Goal: Transaction & Acquisition: Purchase product/service

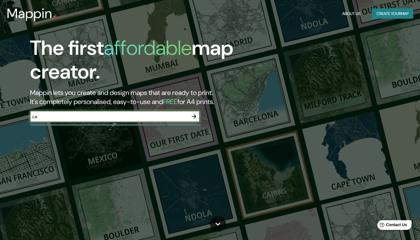
type input "c"
type input "santiago de cali"
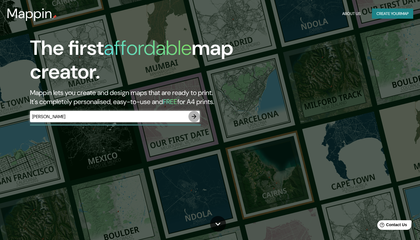
click at [194, 116] on icon "button" at bounding box center [194, 116] width 7 height 7
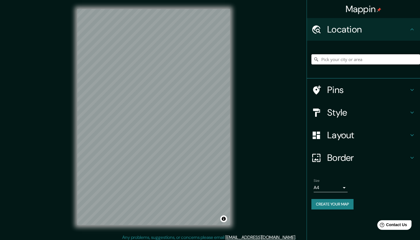
click at [351, 59] on input "Pick your city or area" at bounding box center [365, 59] width 109 height 10
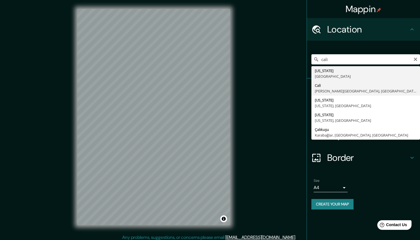
type input "[GEOGRAPHIC_DATA], [PERSON_NAME][GEOGRAPHIC_DATA], [GEOGRAPHIC_DATA]"
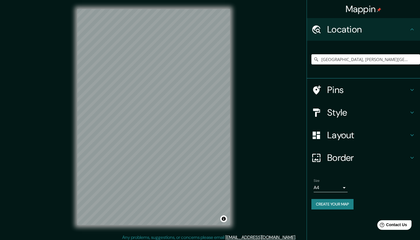
click at [374, 136] on h4 "Layout" at bounding box center [367, 134] width 81 height 11
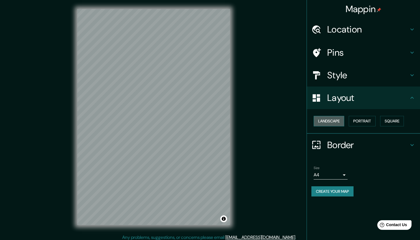
click at [334, 122] on button "Landscape" at bounding box center [328, 121] width 31 height 10
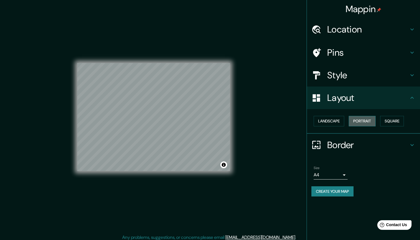
click at [363, 122] on button "Portrait" at bounding box center [362, 121] width 27 height 10
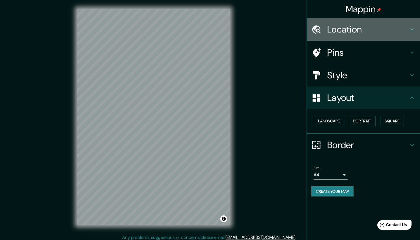
click at [372, 29] on h4 "Location" at bounding box center [367, 29] width 81 height 11
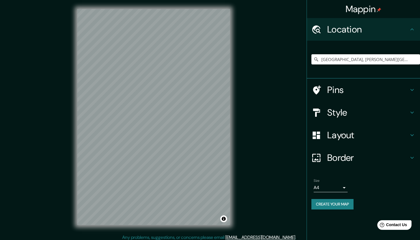
click at [350, 95] on h4 "Pins" at bounding box center [367, 89] width 81 height 11
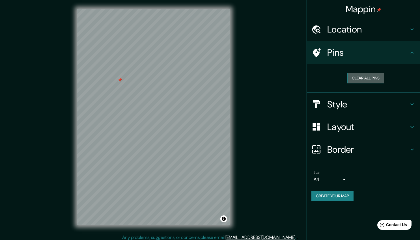
click at [374, 76] on button "Clear all pins" at bounding box center [365, 78] width 37 height 10
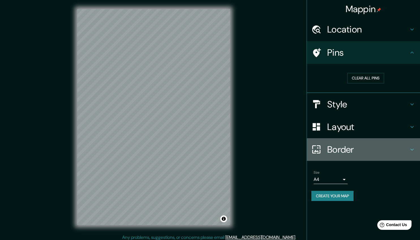
click at [351, 150] on h4 "Border" at bounding box center [367, 149] width 81 height 11
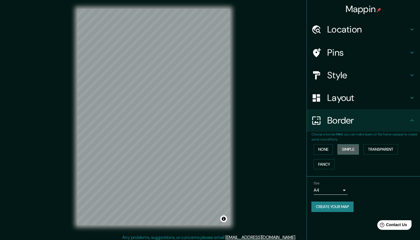
click at [353, 148] on button "Simple" at bounding box center [347, 149] width 21 height 10
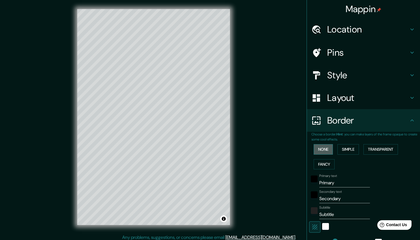
click at [321, 147] on button "None" at bounding box center [322, 149] width 19 height 10
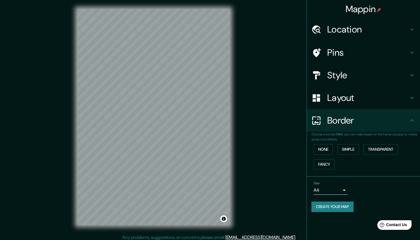
click at [339, 190] on body "Mappin Location Cali, Valle del Cauca, Colombia Pins Style Layout Border Choose…" at bounding box center [210, 120] width 420 height 240
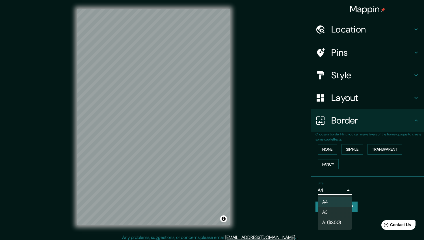
click at [332, 210] on li "A3" at bounding box center [335, 212] width 34 height 10
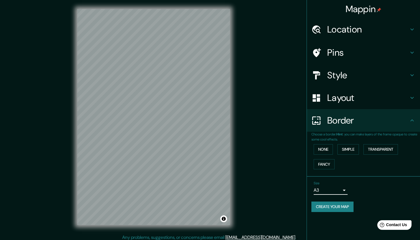
click at [386, 75] on h4 "Style" at bounding box center [367, 75] width 81 height 11
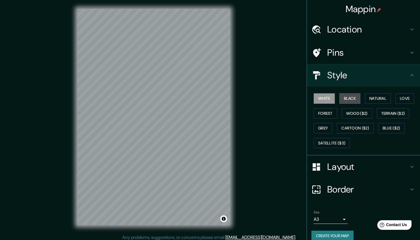
click at [345, 97] on button "Black" at bounding box center [349, 98] width 21 height 10
click at [380, 96] on button "Natural" at bounding box center [378, 98] width 26 height 10
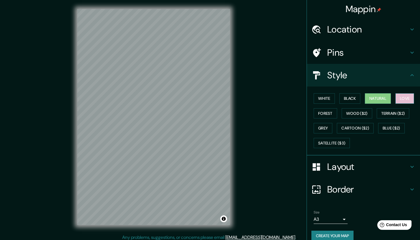
click at [406, 94] on button "Love" at bounding box center [404, 98] width 19 height 10
click at [324, 114] on button "Forest" at bounding box center [324, 113] width 23 height 10
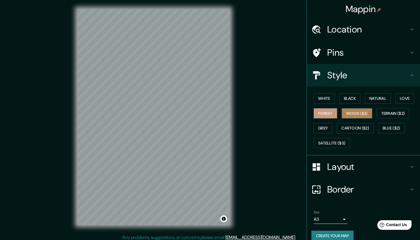
click at [351, 113] on button "Wood ($2)" at bounding box center [356, 113] width 31 height 10
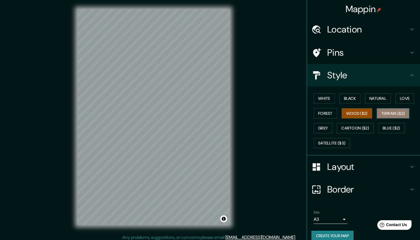
click at [399, 116] on button "Terrain ($2)" at bounding box center [393, 113] width 33 height 10
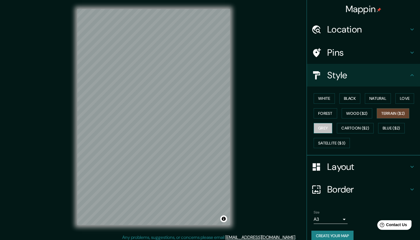
click at [317, 129] on button "Grey" at bounding box center [322, 128] width 19 height 10
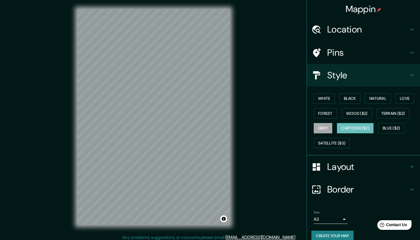
click at [359, 130] on button "Cartoon ($2)" at bounding box center [355, 128] width 37 height 10
click at [393, 130] on button "Blue ($2)" at bounding box center [391, 128] width 27 height 10
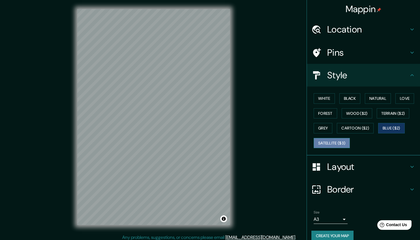
click at [334, 144] on button "Satellite ($3)" at bounding box center [331, 143] width 36 height 10
click at [320, 98] on button "White" at bounding box center [323, 98] width 21 height 10
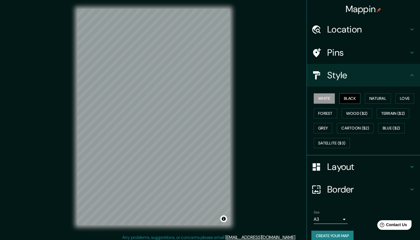
click at [351, 102] on button "Black" at bounding box center [349, 98] width 21 height 10
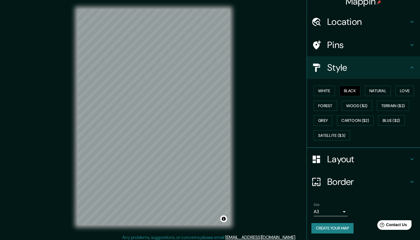
click at [322, 226] on button "Create your map" at bounding box center [332, 228] width 42 height 10
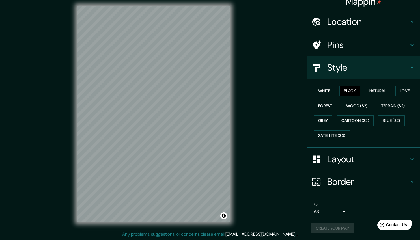
scroll to position [0, 0]
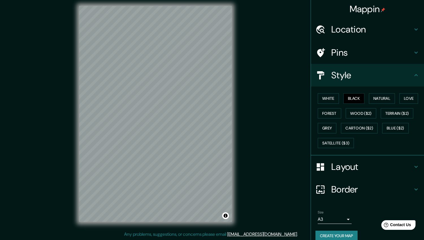
click at [327, 221] on body "Mappin Location Cali, Valle del Cauca, Colombia Pins Style White Black Natural …" at bounding box center [212, 117] width 424 height 240
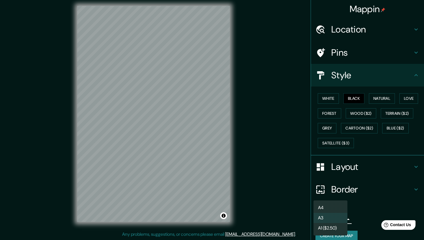
click at [323, 203] on li "A4" at bounding box center [330, 208] width 34 height 10
type input "single"
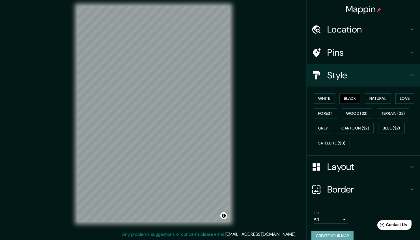
click at [327, 232] on button "Create your map" at bounding box center [332, 236] width 42 height 10
click at [343, 235] on button "Create your map" at bounding box center [332, 236] width 42 height 10
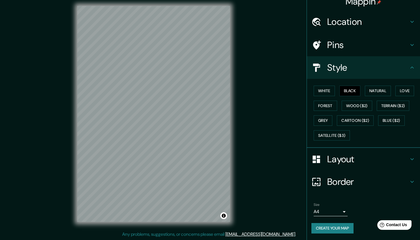
drag, startPoint x: 382, startPoint y: 7, endPoint x: 261, endPoint y: 83, distance: 142.4
click at [261, 83] on div "Mappin Location Cali, Valle del Cauca, Colombia Pins Style White Black Natural …" at bounding box center [210, 118] width 420 height 243
click at [341, 50] on h4 "Pins" at bounding box center [367, 44] width 81 height 11
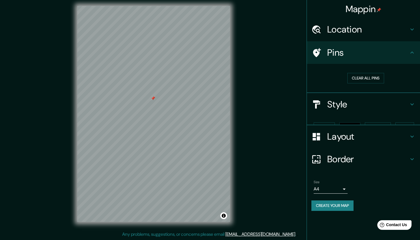
scroll to position [0, 0]
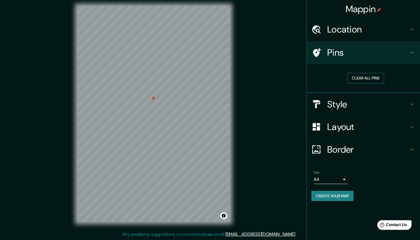
click at [356, 76] on button "Clear all pins" at bounding box center [365, 78] width 37 height 10
click at [339, 198] on button "Create your map" at bounding box center [332, 196] width 42 height 10
click at [339, 198] on div "Create your map" at bounding box center [363, 196] width 104 height 10
drag, startPoint x: 412, startPoint y: 145, endPoint x: 409, endPoint y: 60, distance: 84.9
click at [409, 60] on ul "Location Cali, Valle del Cauca, Colombia Pins Clear all pins Style Layout Borde…" at bounding box center [363, 113] width 113 height 190
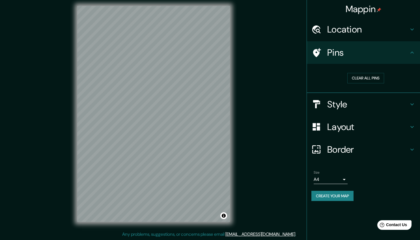
click at [364, 128] on h4 "Layout" at bounding box center [367, 126] width 81 height 11
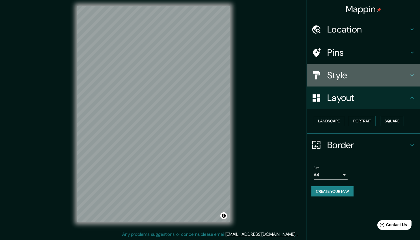
click at [372, 81] on div "Style" at bounding box center [363, 75] width 113 height 23
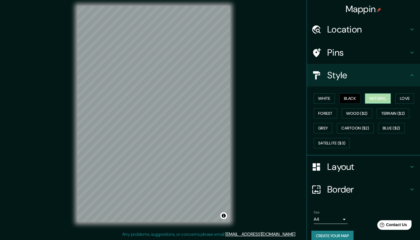
click at [379, 99] on button "Natural" at bounding box center [378, 98] width 26 height 10
click at [405, 99] on button "Love" at bounding box center [404, 98] width 19 height 10
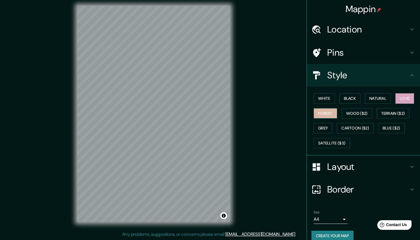
click at [324, 114] on button "Forest" at bounding box center [324, 113] width 23 height 10
click at [348, 115] on button "Wood ($2)" at bounding box center [356, 113] width 31 height 10
click at [340, 184] on h4 "Border" at bounding box center [367, 189] width 81 height 11
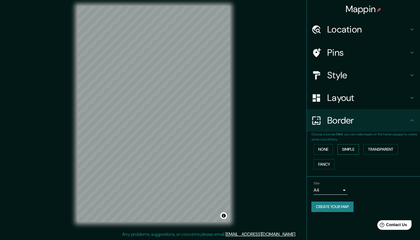
click at [352, 150] on button "Simple" at bounding box center [347, 149] width 21 height 10
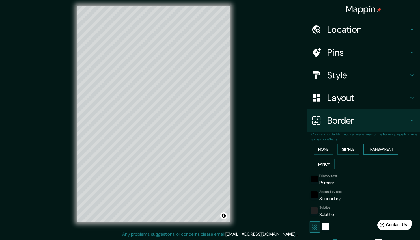
click at [386, 154] on button "Transparent" at bounding box center [380, 149] width 34 height 10
click at [323, 153] on button "None" at bounding box center [322, 149] width 19 height 10
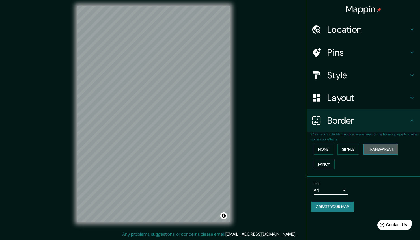
click at [375, 151] on button "Transparent" at bounding box center [380, 149] width 34 height 10
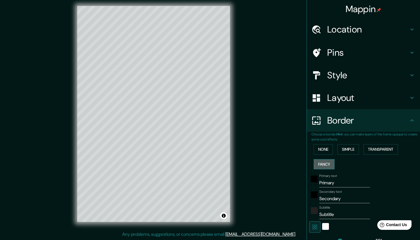
click at [323, 166] on button "Fancy" at bounding box center [323, 164] width 21 height 10
click at [346, 150] on button "Simple" at bounding box center [347, 149] width 21 height 10
click at [379, 146] on button "Transparent" at bounding box center [380, 149] width 34 height 10
click at [325, 147] on button "None" at bounding box center [322, 149] width 19 height 10
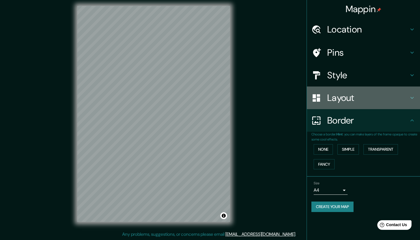
click at [362, 99] on h4 "Layout" at bounding box center [367, 97] width 81 height 11
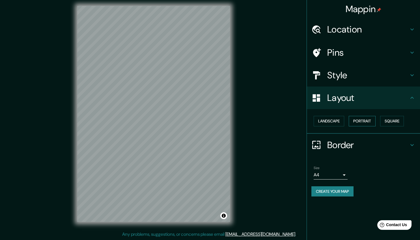
click at [362, 119] on button "Portrait" at bounding box center [362, 121] width 27 height 10
click at [390, 124] on button "Square" at bounding box center [392, 121] width 24 height 10
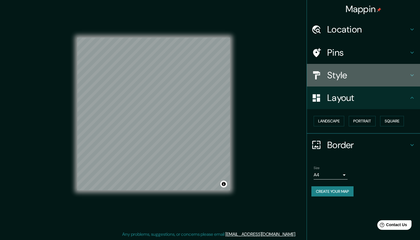
click at [408, 77] on h4 "Style" at bounding box center [367, 75] width 81 height 11
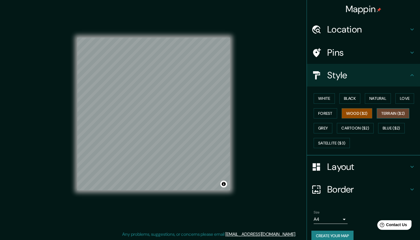
click at [391, 115] on button "Terrain ($2)" at bounding box center [393, 113] width 33 height 10
click at [328, 125] on button "Grey" at bounding box center [322, 128] width 19 height 10
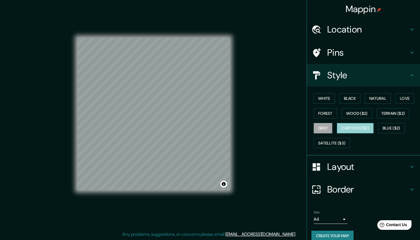
click at [345, 127] on button "Cartoon ($2)" at bounding box center [355, 128] width 37 height 10
click at [390, 129] on button "Blue ($2)" at bounding box center [391, 128] width 27 height 10
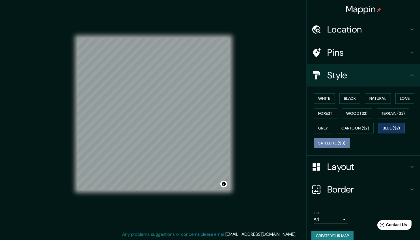
click at [341, 140] on button "Satellite ($3)" at bounding box center [331, 143] width 36 height 10
click at [319, 125] on button "Grey" at bounding box center [322, 128] width 19 height 10
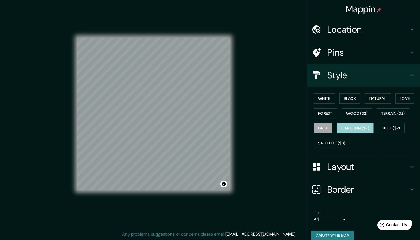
click at [360, 128] on button "Cartoon ($2)" at bounding box center [355, 128] width 37 height 10
click at [349, 97] on button "Black" at bounding box center [349, 98] width 21 height 10
click at [317, 131] on button "Grey" at bounding box center [322, 128] width 19 height 10
click at [386, 129] on button "Blue ($2)" at bounding box center [391, 128] width 27 height 10
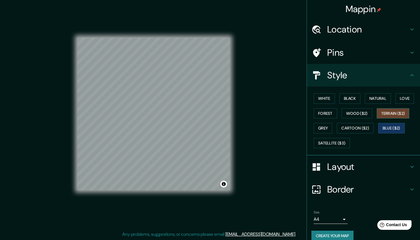
click at [385, 115] on button "Terrain ($2)" at bounding box center [393, 113] width 33 height 10
click at [353, 114] on button "Wood ($2)" at bounding box center [356, 113] width 31 height 10
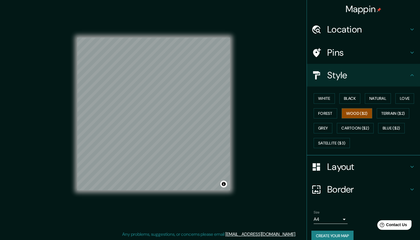
scroll to position [8, 0]
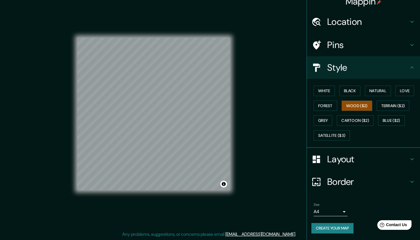
click at [328, 226] on button "Create your map" at bounding box center [332, 228] width 42 height 10
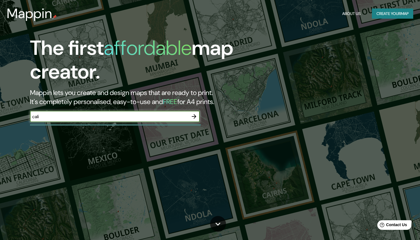
type input "cali"
click at [196, 116] on icon "button" at bounding box center [194, 116] width 7 height 7
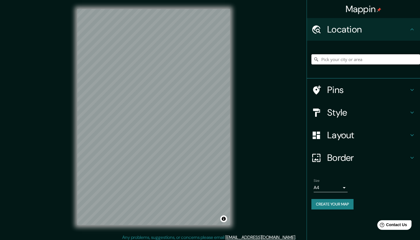
click at [367, 63] on input "Pick your city or area" at bounding box center [365, 59] width 109 height 10
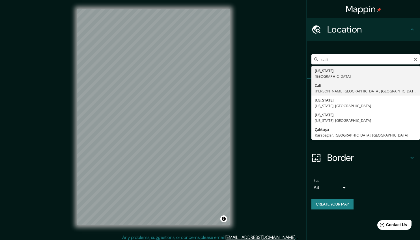
type input "[GEOGRAPHIC_DATA], [PERSON_NAME][GEOGRAPHIC_DATA], [GEOGRAPHIC_DATA]"
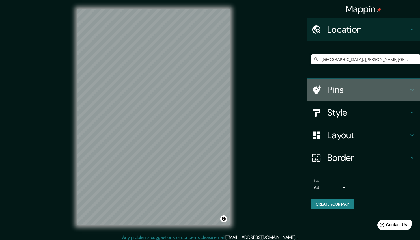
click at [399, 88] on h4 "Pins" at bounding box center [367, 89] width 81 height 11
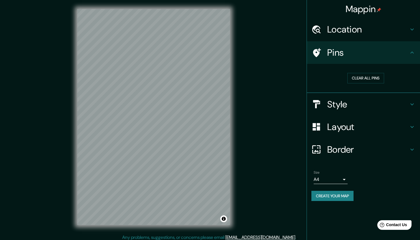
click at [362, 104] on h4 "Style" at bounding box center [367, 104] width 81 height 11
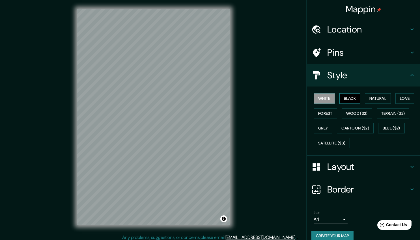
click at [348, 98] on button "Black" at bounding box center [349, 98] width 21 height 10
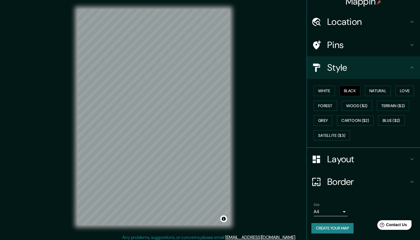
click at [326, 227] on button "Create your map" at bounding box center [332, 228] width 42 height 10
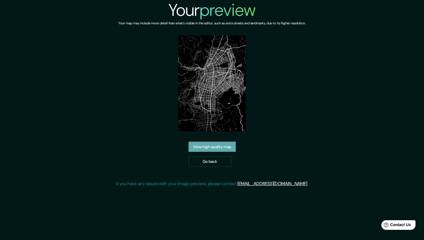
click at [227, 143] on link "View high quality map" at bounding box center [212, 147] width 47 height 10
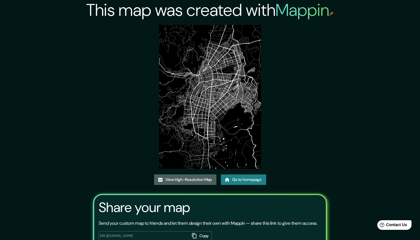
click at [183, 181] on link "View High-Resolution Map" at bounding box center [185, 179] width 62 height 10
click at [242, 181] on link "Go to homepage" at bounding box center [243, 179] width 45 height 10
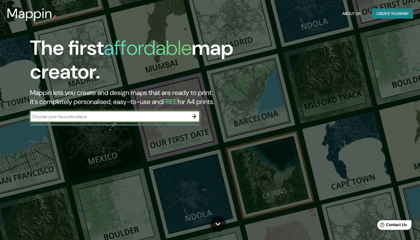
click at [185, 118] on input "text" at bounding box center [109, 116] width 158 height 7
type input "Colombia"
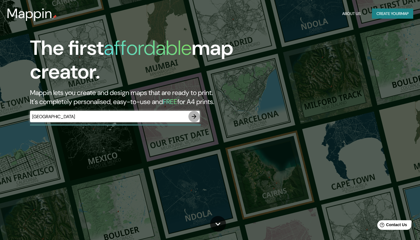
click at [198, 118] on button "button" at bounding box center [193, 116] width 11 height 11
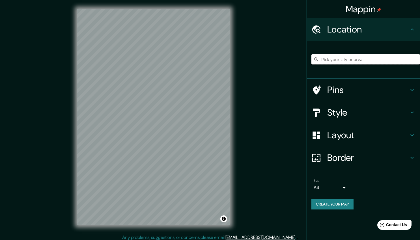
click at [355, 59] on input "Pick your city or area" at bounding box center [365, 59] width 109 height 10
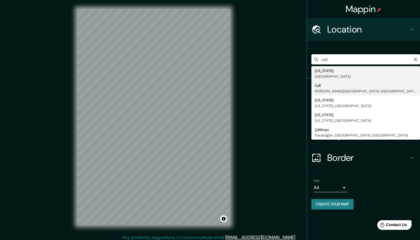
type input "[GEOGRAPHIC_DATA], [PERSON_NAME][GEOGRAPHIC_DATA], [GEOGRAPHIC_DATA]"
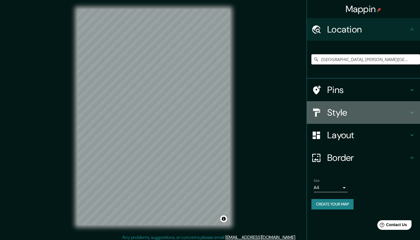
click at [353, 114] on h4 "Style" at bounding box center [367, 112] width 81 height 11
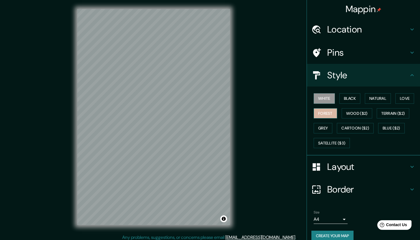
click at [323, 112] on button "Forest" at bounding box center [324, 113] width 23 height 10
click at [353, 113] on button "Wood ($2)" at bounding box center [356, 113] width 31 height 10
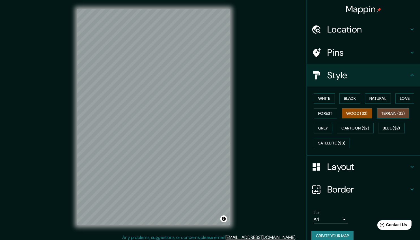
click at [388, 113] on button "Terrain ($2)" at bounding box center [393, 113] width 33 height 10
click at [354, 117] on button "Wood ($2)" at bounding box center [356, 113] width 31 height 10
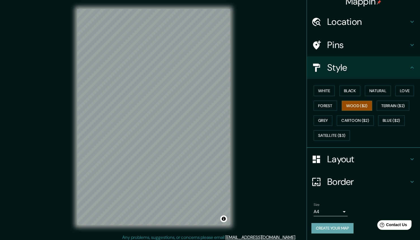
click at [338, 229] on button "Create your map" at bounding box center [332, 228] width 42 height 10
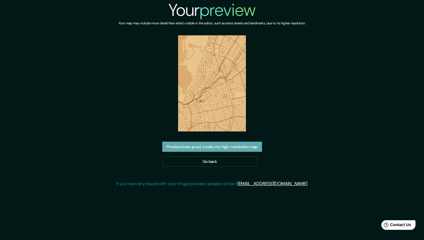
click at [199, 148] on button "Preview looks good, create my high-resolution map" at bounding box center [212, 147] width 100 height 10
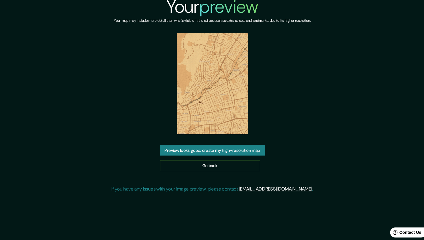
click at [195, 148] on button "Preview looks good, create my high-resolution map" at bounding box center [212, 147] width 100 height 10
